Goal: Information Seeking & Learning: Learn about a topic

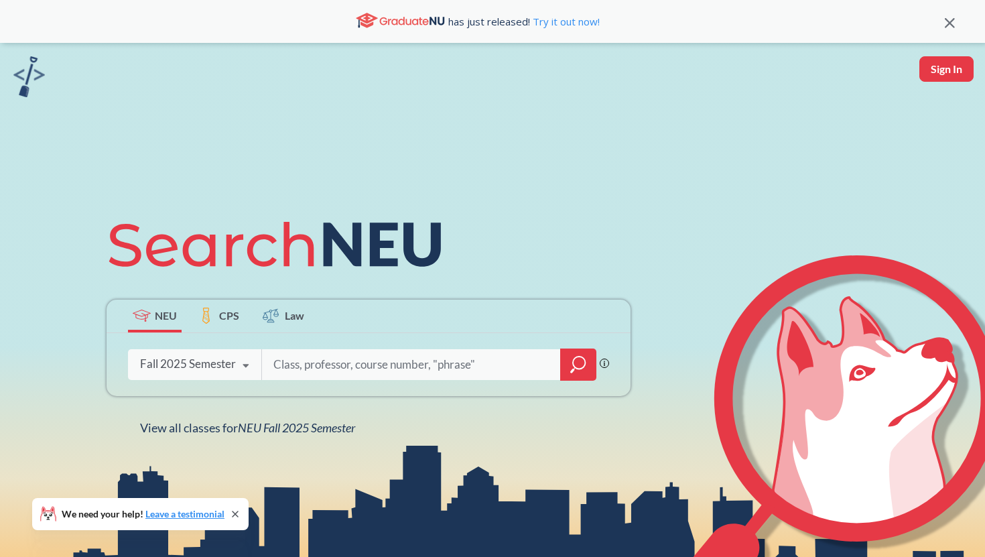
click at [313, 359] on input "search" at bounding box center [411, 365] width 279 height 28
type input "biol 2327"
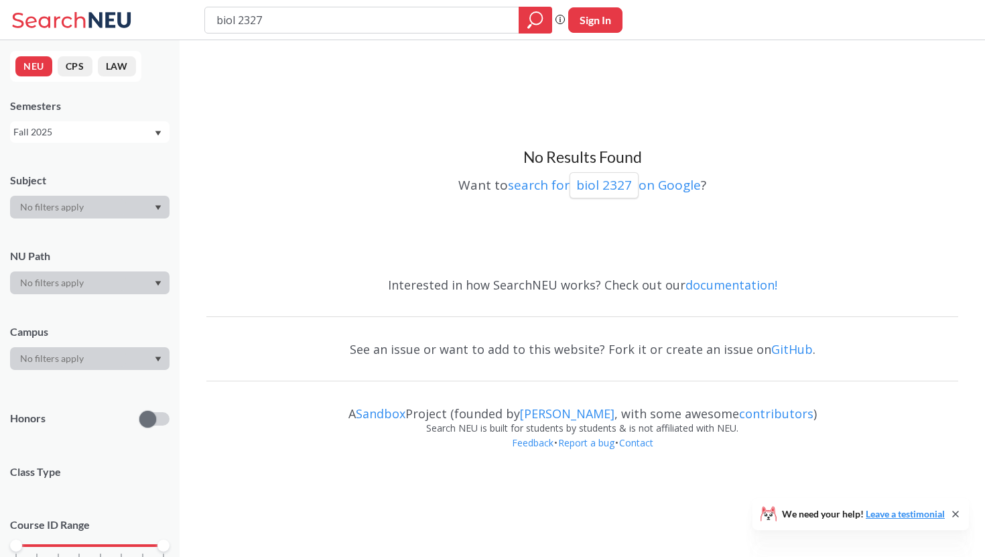
click at [148, 127] on div "Fall 2025" at bounding box center [83, 132] width 140 height 15
click at [118, 202] on div "Summer 2 2025" at bounding box center [93, 198] width 152 height 15
click at [130, 123] on div "Summer 2 2025" at bounding box center [90, 131] width 160 height 21
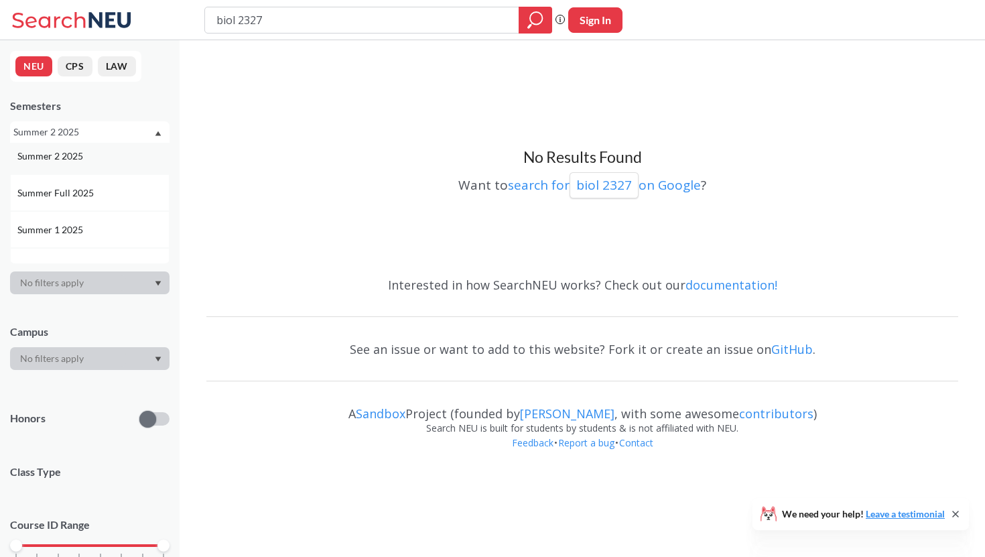
scroll to position [56, 0]
click at [99, 208] on div "Summer 1 2025" at bounding box center [93, 215] width 152 height 15
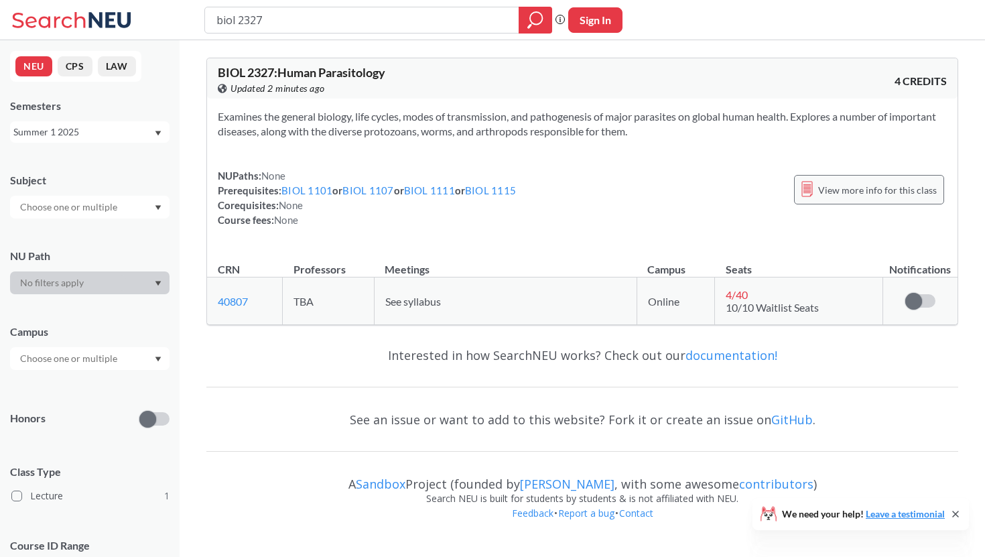
click at [853, 179] on div "View more info for this class" at bounding box center [869, 189] width 150 height 29
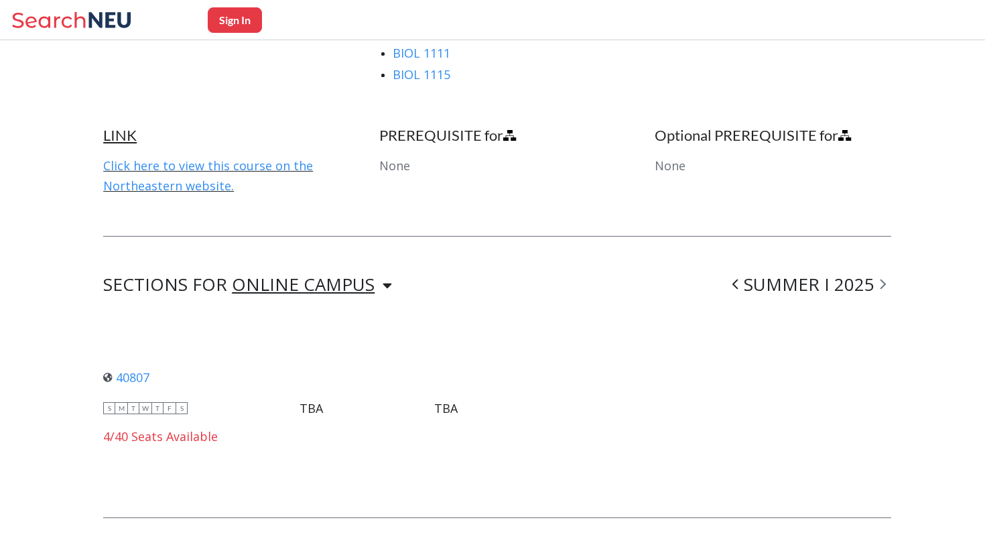
scroll to position [891, 0]
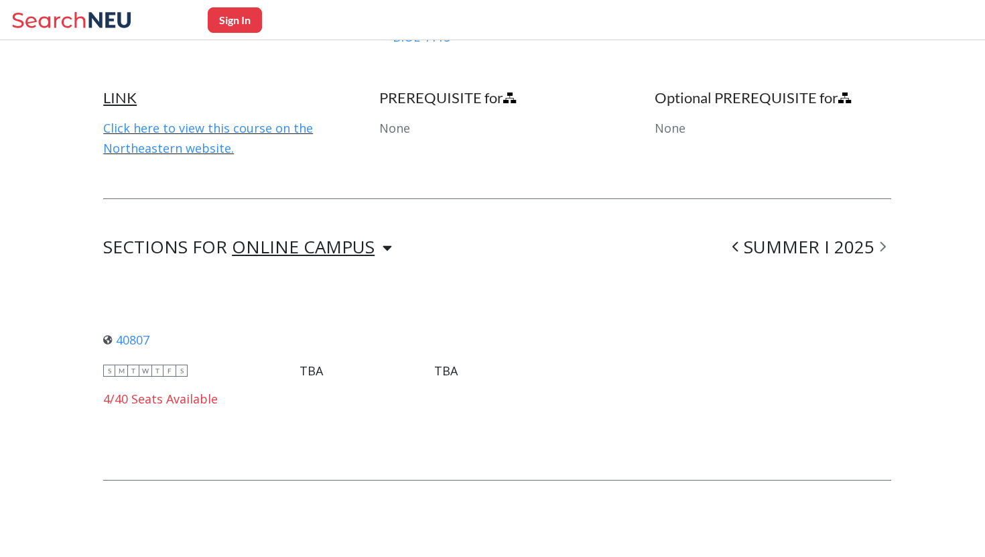
click at [739, 240] on icon at bounding box center [736, 246] width 6 height 13
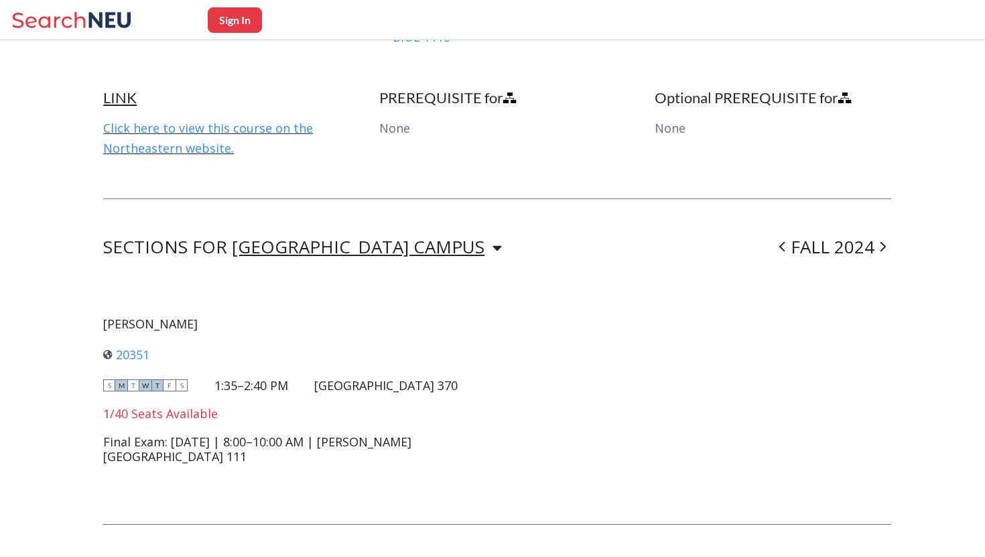
click at [783, 245] on icon at bounding box center [782, 247] width 5 height 10
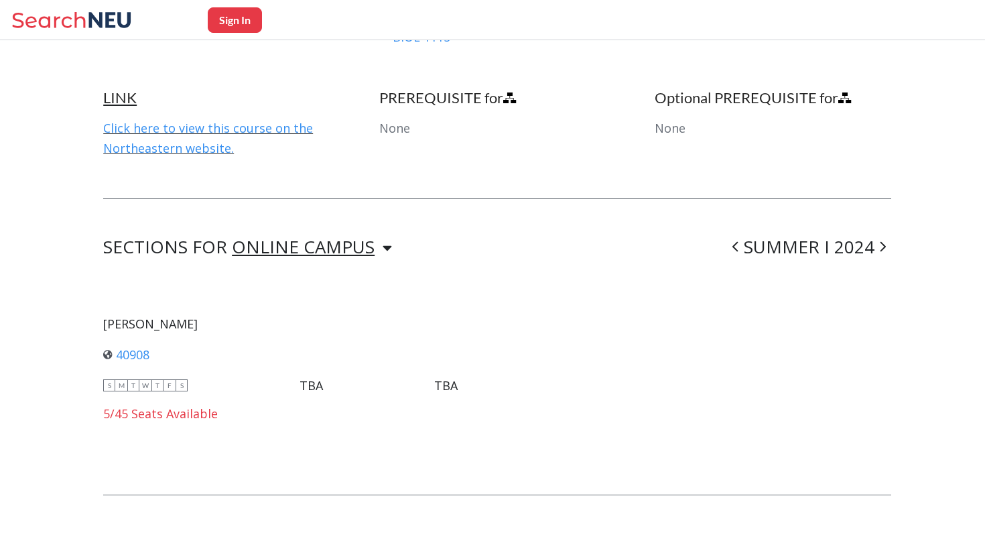
click at [743, 241] on span at bounding box center [735, 246] width 17 height 35
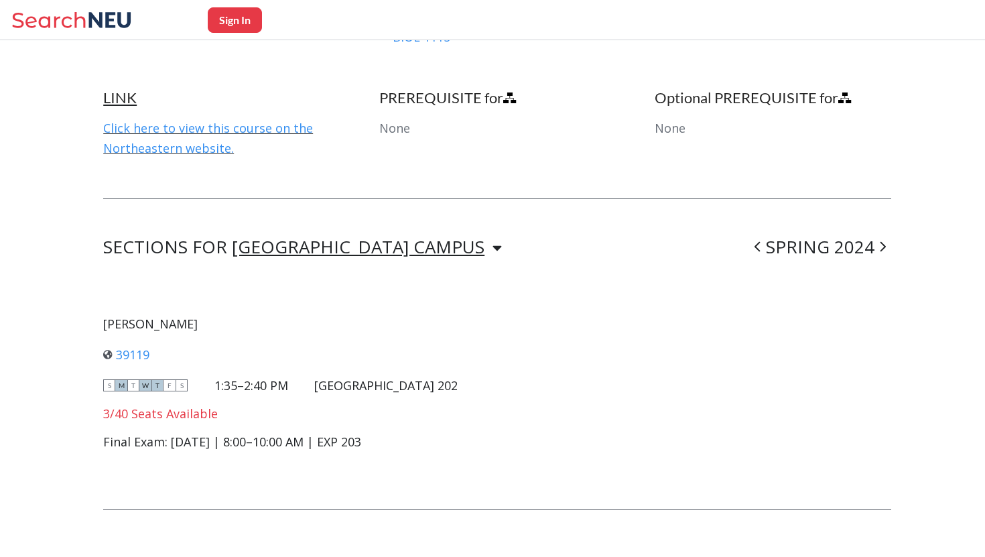
click at [759, 243] on icon at bounding box center [757, 247] width 5 height 10
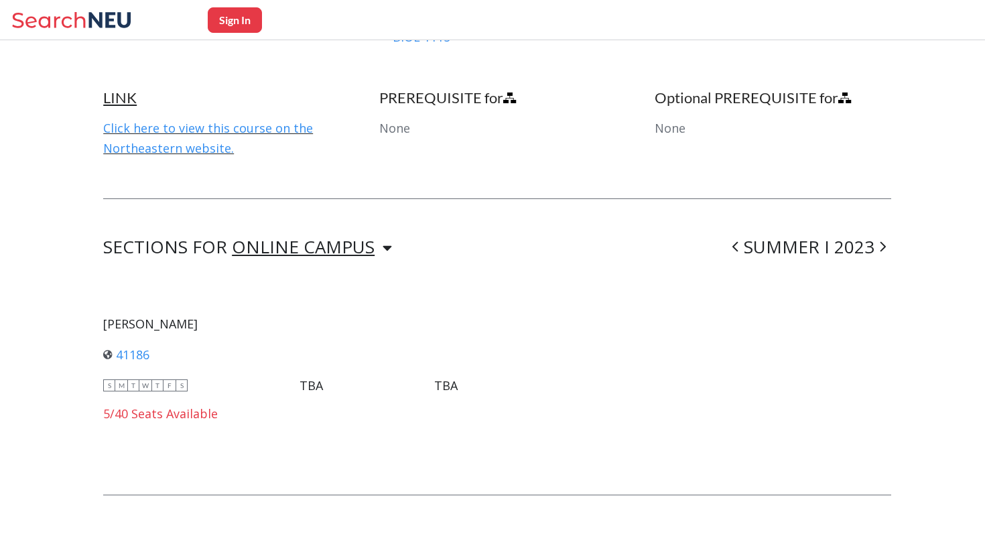
click at [759, 243] on div "SUMMER I 2023" at bounding box center [809, 247] width 164 height 16
click at [760, 243] on div "SUMMER I 2023" at bounding box center [809, 247] width 164 height 16
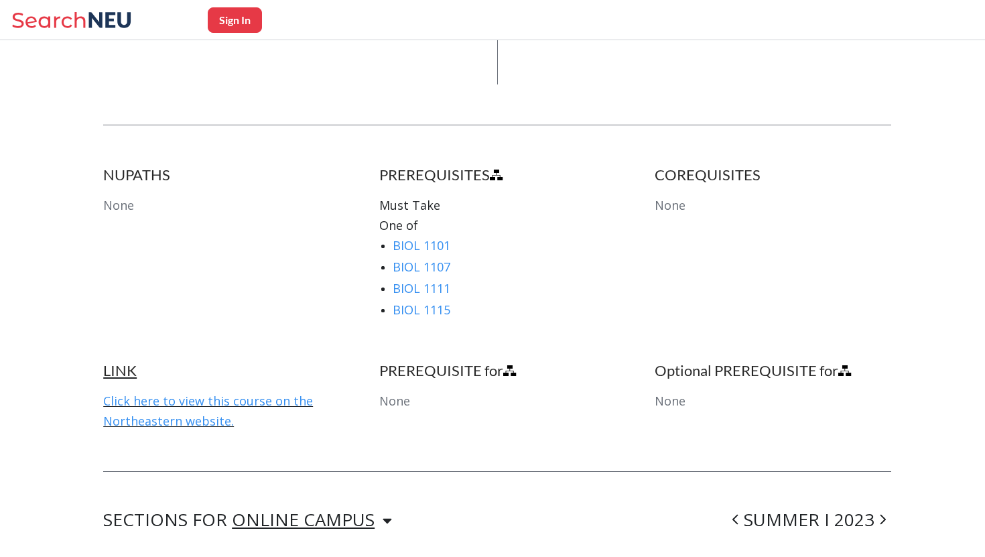
scroll to position [0, 0]
